Goal: Find specific page/section: Find specific page/section

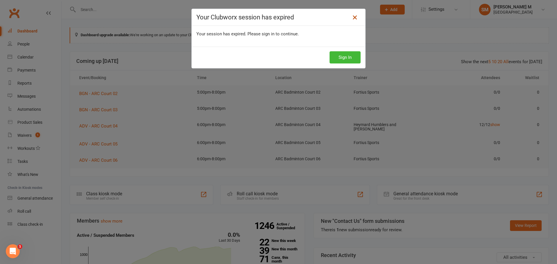
click at [352, 18] on icon at bounding box center [354, 17] width 7 height 7
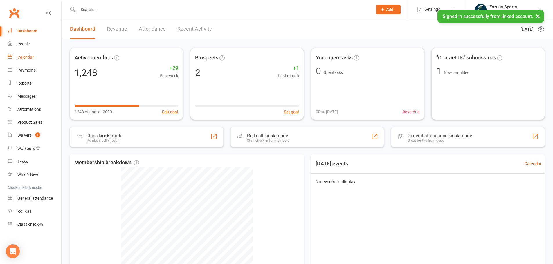
click at [19, 55] on link "Calendar" at bounding box center [35, 57] width 54 height 13
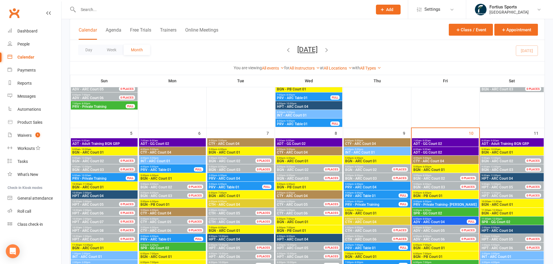
scroll to position [232, 0]
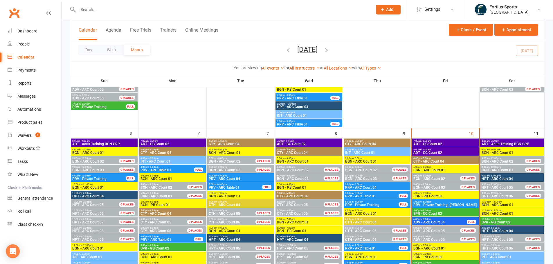
click at [501, 142] on span "8:00am - 9:00am" at bounding box center [511, 141] width 61 height 3
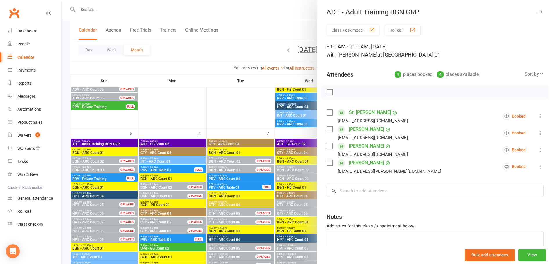
click at [304, 12] on div at bounding box center [306, 132] width 491 height 264
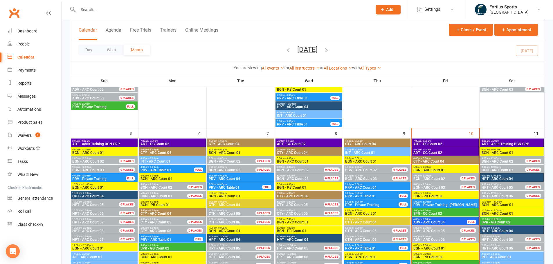
click at [509, 142] on span "8:00am - 9:00am" at bounding box center [511, 141] width 61 height 3
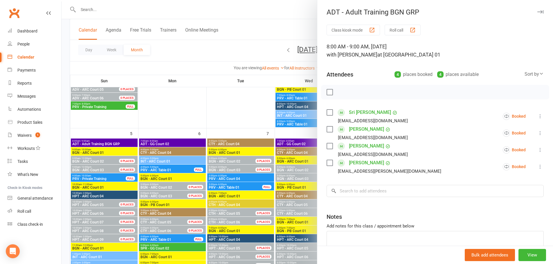
click at [288, 10] on div at bounding box center [306, 132] width 491 height 264
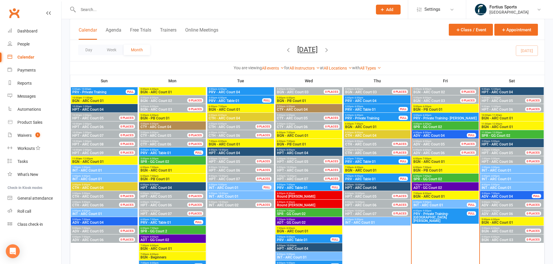
scroll to position [319, 0]
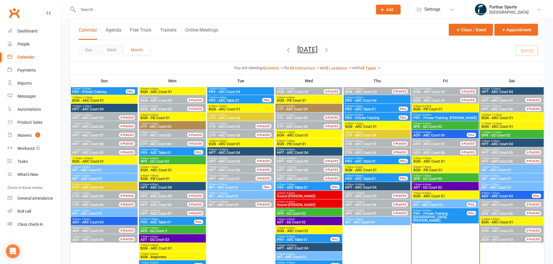
click at [503, 183] on div "4:00pm - 5:00pm INT - ARC Court 01" at bounding box center [512, 186] width 64 height 8
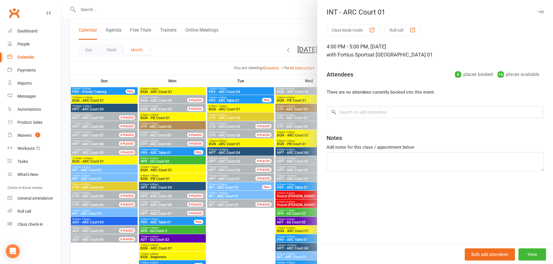
click at [288, 25] on div at bounding box center [306, 132] width 491 height 264
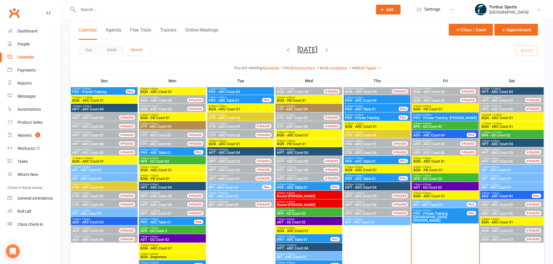
click at [511, 188] on span "INT - ARC Court 01" at bounding box center [511, 187] width 61 height 3
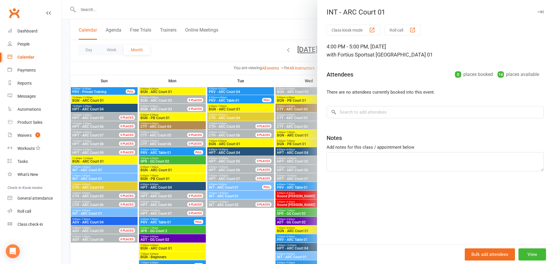
click at [269, 19] on div at bounding box center [306, 132] width 491 height 264
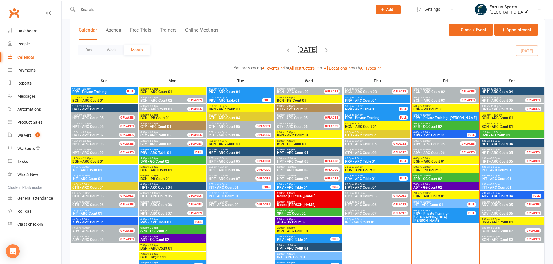
click at [505, 168] on span "2:00pm - 3:00pm" at bounding box center [511, 167] width 61 height 3
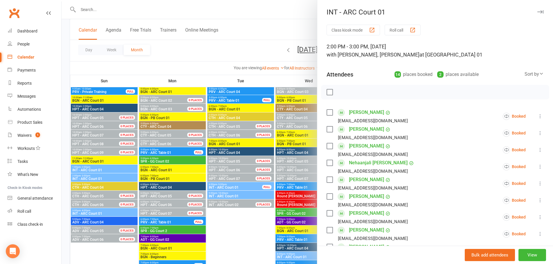
click at [280, 23] on div at bounding box center [306, 132] width 491 height 264
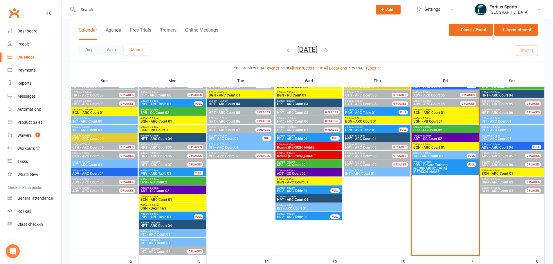
scroll to position [377, 0]
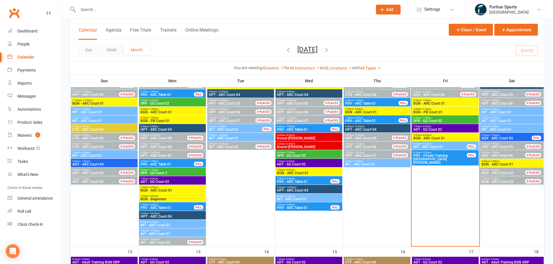
click at [123, 9] on input "text" at bounding box center [222, 10] width 292 height 8
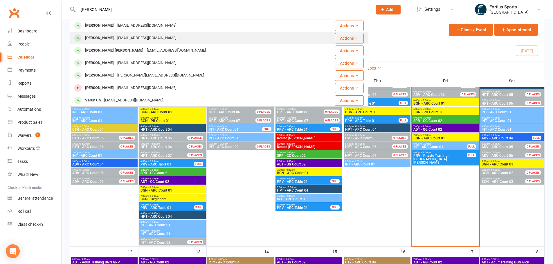
type input "THARUN"
click at [115, 39] on div "Tharun Katharnath" at bounding box center [99, 38] width 32 height 8
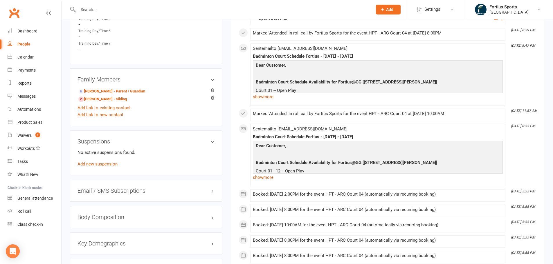
scroll to position [406, 0]
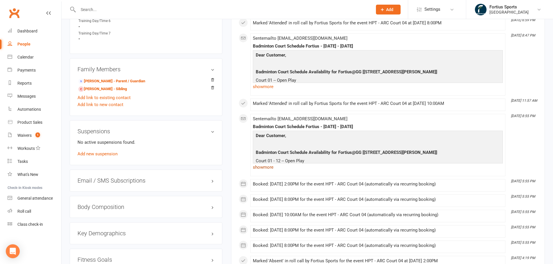
click at [262, 169] on link "show more" at bounding box center [378, 167] width 250 height 8
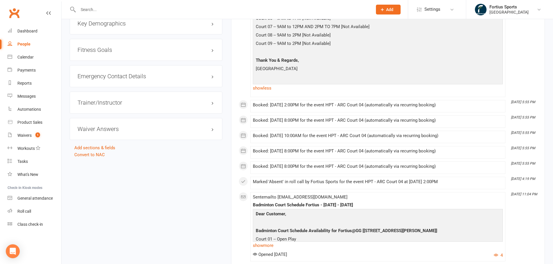
scroll to position [667, 0]
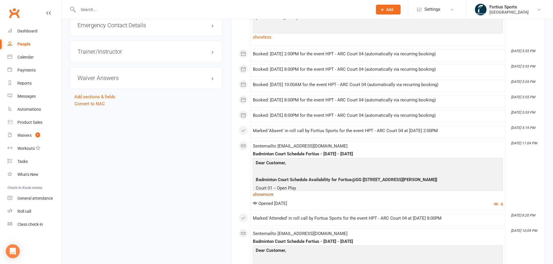
click at [271, 195] on link "show more" at bounding box center [378, 195] width 250 height 8
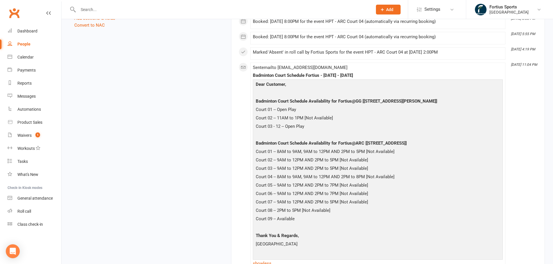
scroll to position [754, 0]
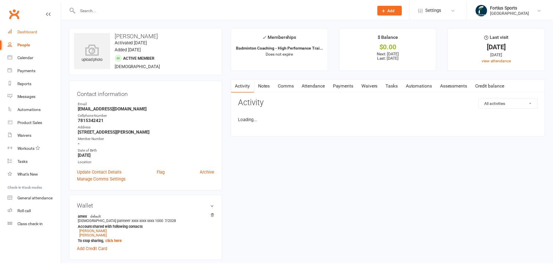
scroll to position [533, 0]
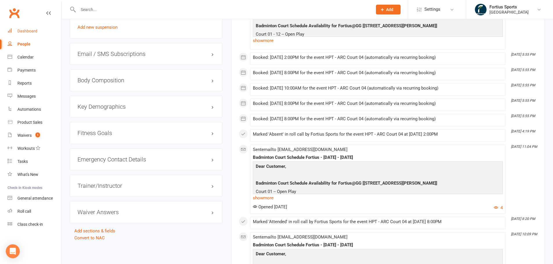
click at [35, 29] on div "Dashboard" at bounding box center [27, 31] width 20 height 5
